Goal: Information Seeking & Learning: Learn about a topic

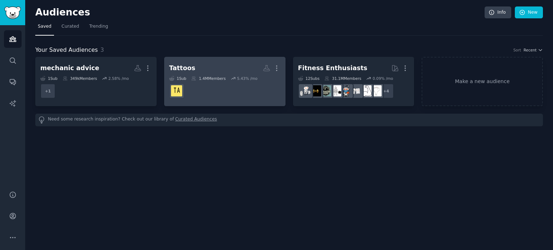
click at [183, 67] on div "Tattoos" at bounding box center [182, 68] width 26 height 9
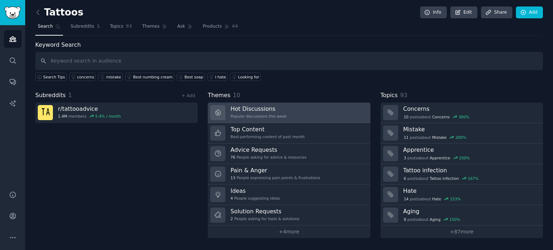
click at [253, 110] on h3 "Hot Discussions" at bounding box center [258, 109] width 56 height 8
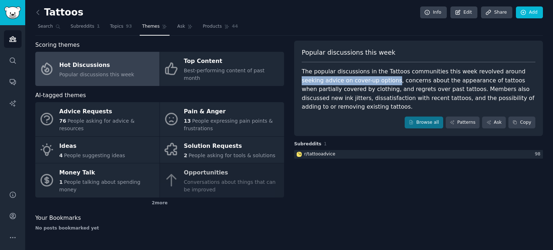
drag, startPoint x: 500, startPoint y: 72, endPoint x: 370, endPoint y: 81, distance: 130.2
click at [370, 81] on div "The popular discussions in the Tattoos communities this week revolved around se…" at bounding box center [417, 89] width 233 height 44
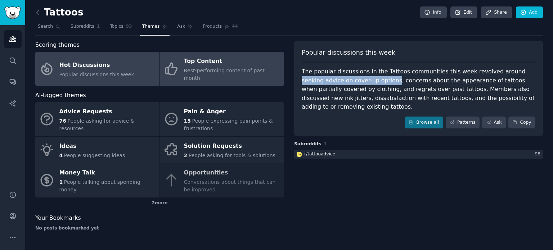
click at [204, 63] on div "Top Content" at bounding box center [232, 62] width 96 height 12
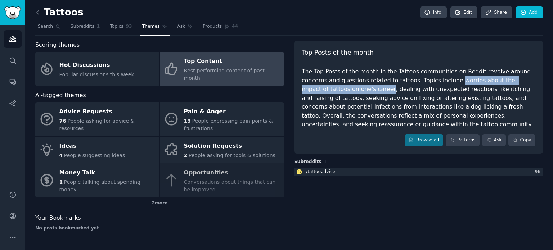
drag, startPoint x: 421, startPoint y: 81, endPoint x: 317, endPoint y: 91, distance: 104.8
click at [317, 91] on div "The Top Posts of the month in the Tattoos communities on Reddit revolve around …" at bounding box center [417, 98] width 233 height 62
copy div "worries about the impact of tattoos on one's career"
click at [37, 13] on icon at bounding box center [38, 13] width 8 height 8
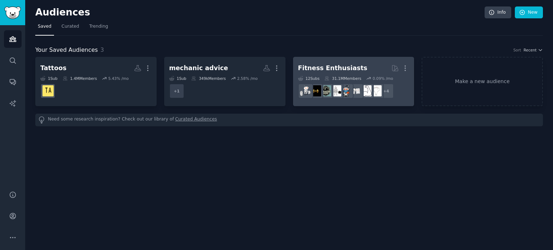
click at [315, 68] on div "Fitness Enthusiasts" at bounding box center [332, 68] width 69 height 9
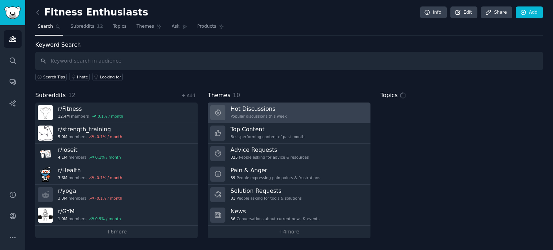
click at [258, 109] on h3 "Hot Discussions" at bounding box center [258, 109] width 56 height 8
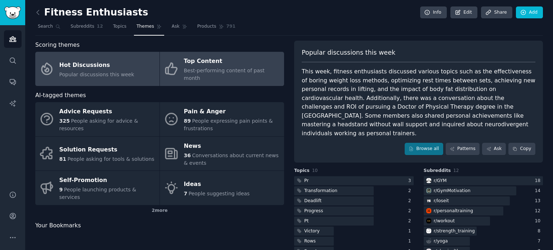
click at [207, 62] on div "Top Content" at bounding box center [232, 62] width 96 height 12
